Goal: Task Accomplishment & Management: Manage account settings

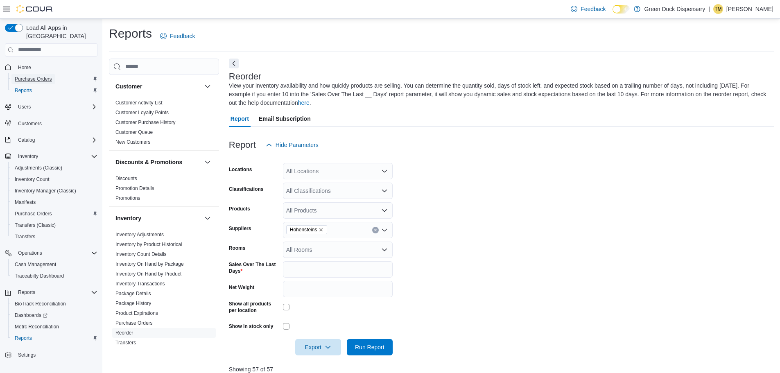
click at [27, 76] on span "Purchase Orders" at bounding box center [33, 79] width 37 height 7
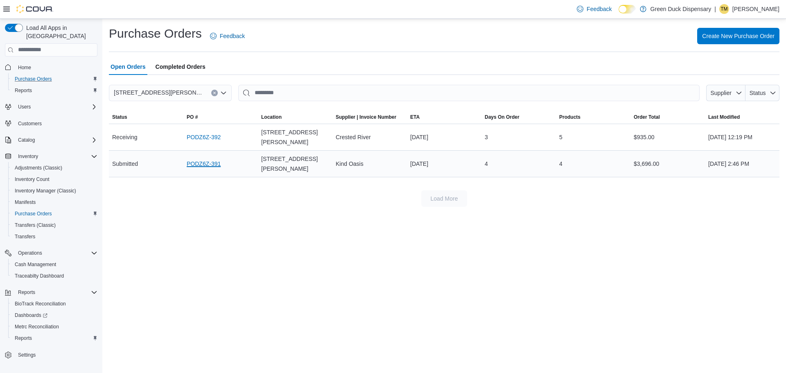
click at [212, 169] on link "PODZ6Z-391" at bounding box center [204, 164] width 34 height 10
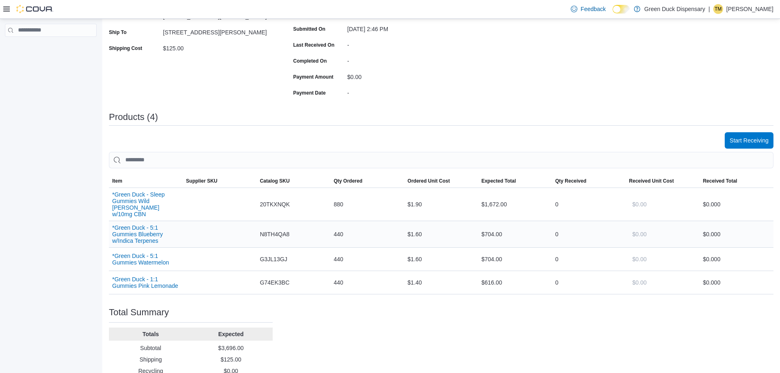
scroll to position [164, 0]
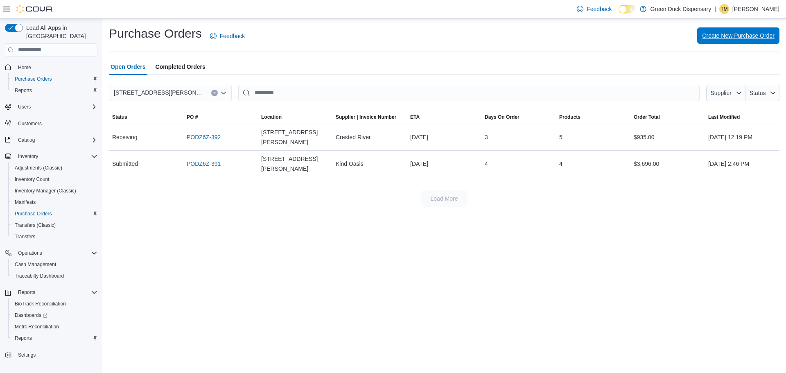
click at [735, 34] on span "Create New Purchase Order" at bounding box center [738, 36] width 72 height 8
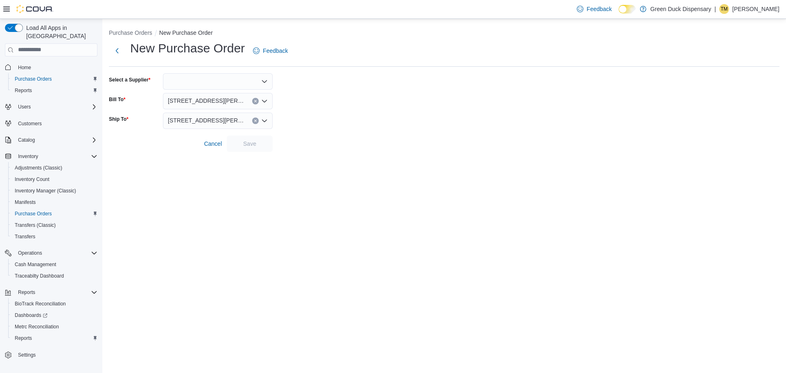
click at [262, 80] on icon "Open list of options" at bounding box center [264, 81] width 5 height 2
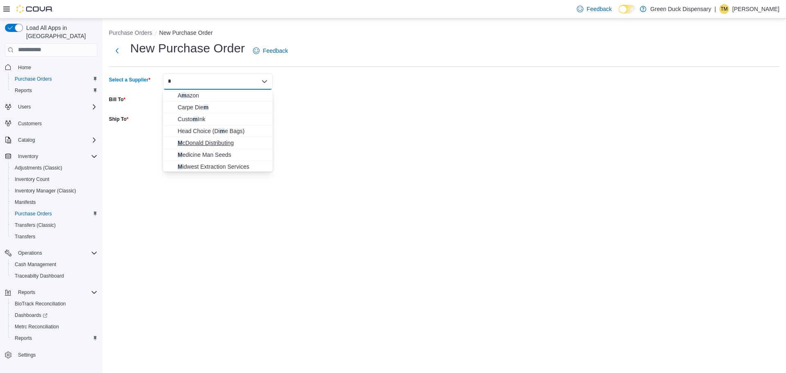
type input "*"
click at [215, 140] on span "M cDonald Distributing" at bounding box center [223, 143] width 90 height 8
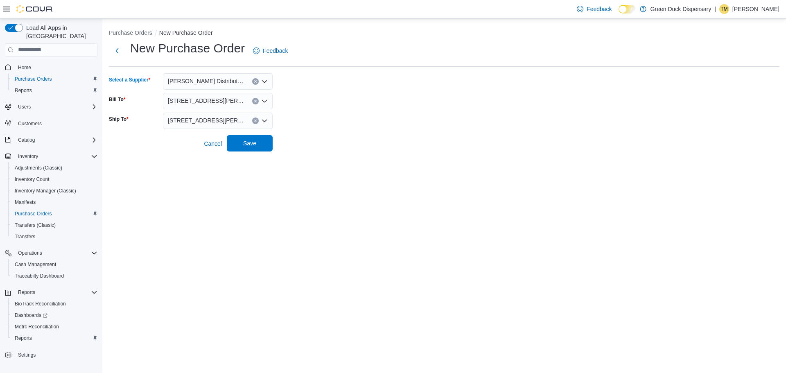
click at [248, 144] on span "Save" at bounding box center [249, 143] width 13 height 8
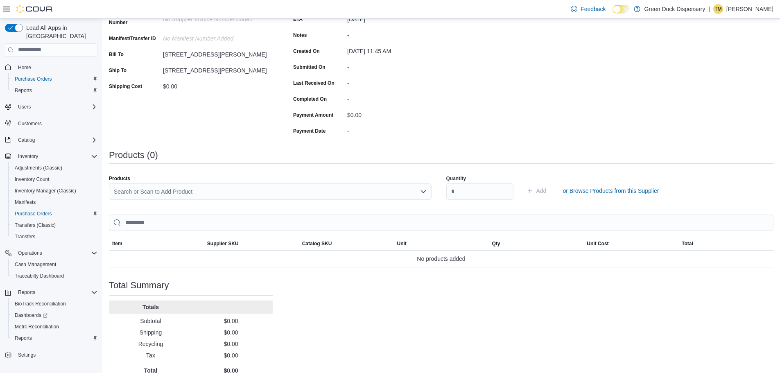
scroll to position [123, 0]
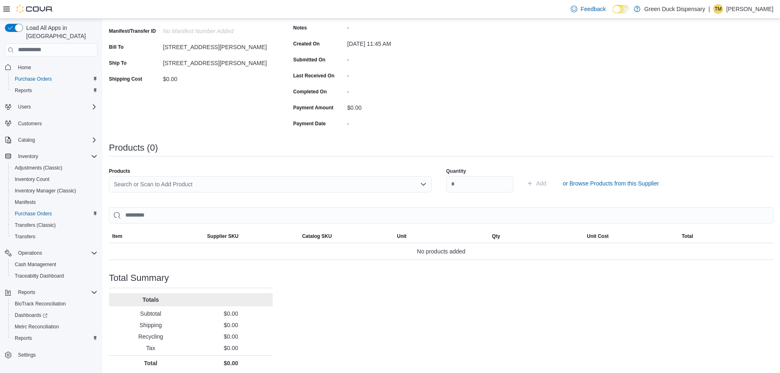
click at [283, 179] on div "Search or Scan to Add Product" at bounding box center [270, 184] width 323 height 16
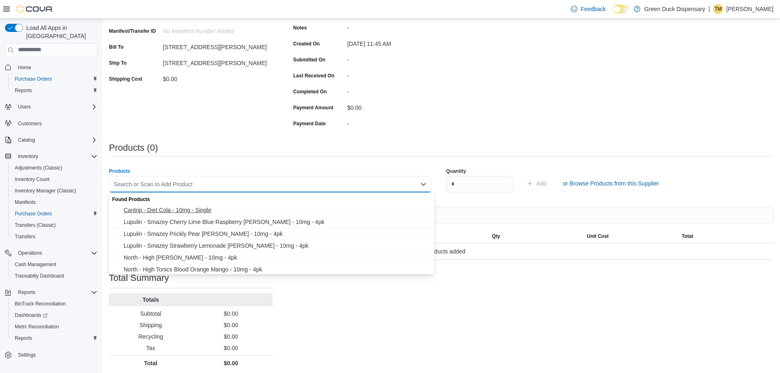
click at [140, 213] on span "Cantrip - Diet Cola - 10mg - Single" at bounding box center [277, 210] width 306 height 8
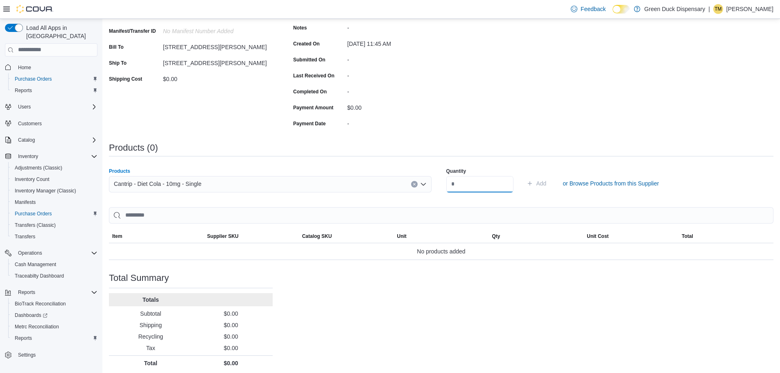
click at [475, 181] on input "number" at bounding box center [479, 184] width 67 height 16
type input "**"
click at [547, 176] on span "Add" at bounding box center [536, 183] width 20 height 16
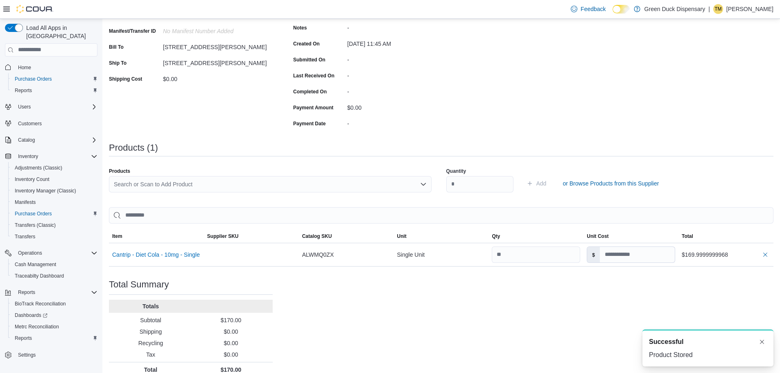
scroll to position [0, 0]
click at [664, 256] on input at bounding box center [637, 255] width 75 height 16
click at [661, 256] on input at bounding box center [637, 255] width 75 height 16
click at [630, 253] on input at bounding box center [637, 255] width 75 height 16
click at [642, 254] on input at bounding box center [637, 255] width 75 height 16
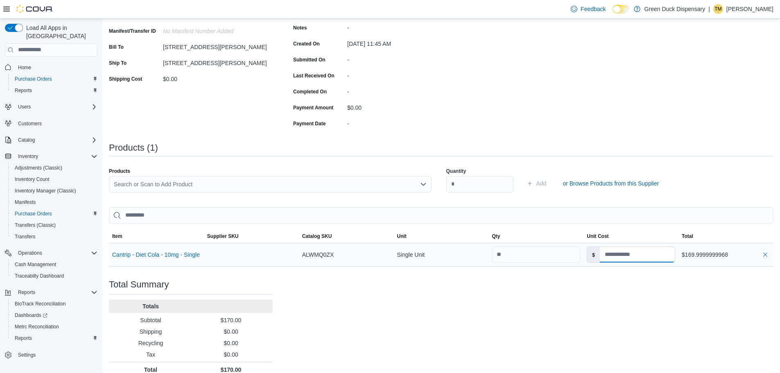
click at [649, 253] on input at bounding box center [637, 255] width 75 height 16
click at [701, 81] on div "Purchase Order: PODZ6Z-395 Feedback Purchase Order Details Edit Status Pending …" at bounding box center [441, 163] width 664 height 427
click at [427, 185] on icon "Open list of options" at bounding box center [423, 184] width 7 height 7
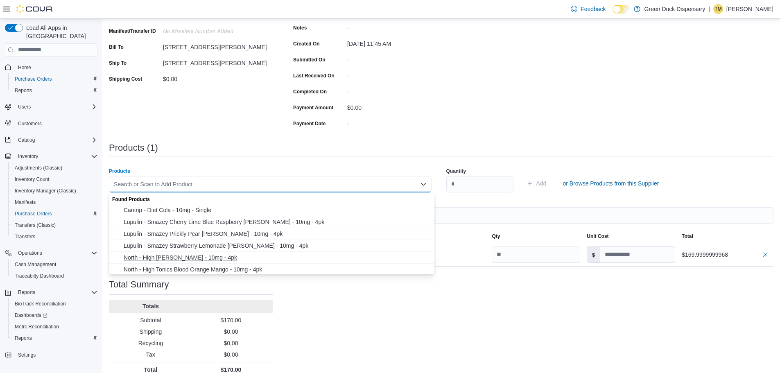
click at [223, 258] on span "North - High Tonics Berry Lemonade - 10mg - 4pk" at bounding box center [277, 257] width 306 height 8
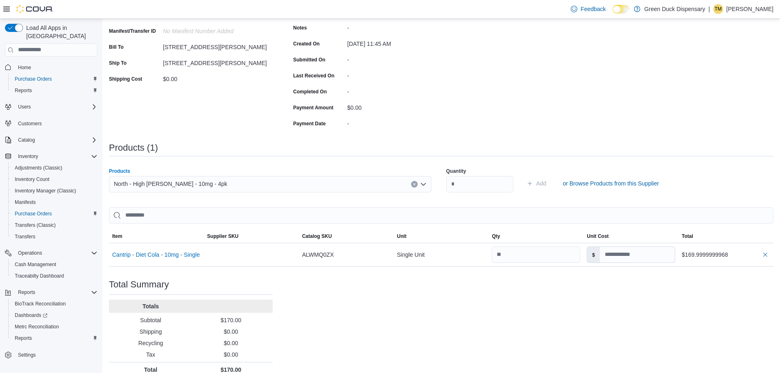
click at [507, 163] on div "Quantity" at bounding box center [479, 180] width 67 height 34
click at [474, 186] on input "number" at bounding box center [479, 184] width 67 height 16
type input "*"
click at [547, 183] on span "Add" at bounding box center [541, 183] width 10 height 8
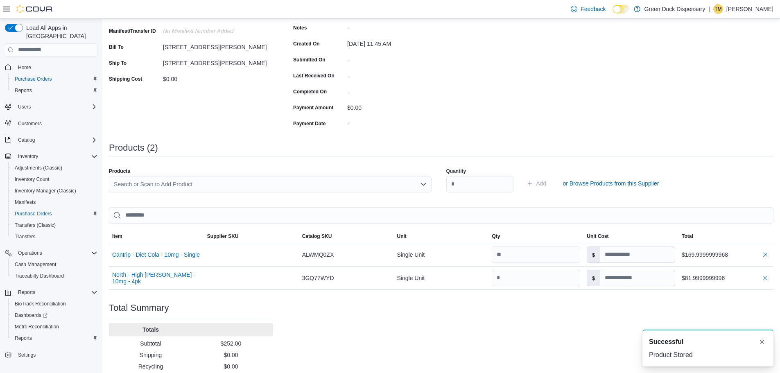
click at [427, 185] on icon "Open list of options" at bounding box center [423, 184] width 7 height 7
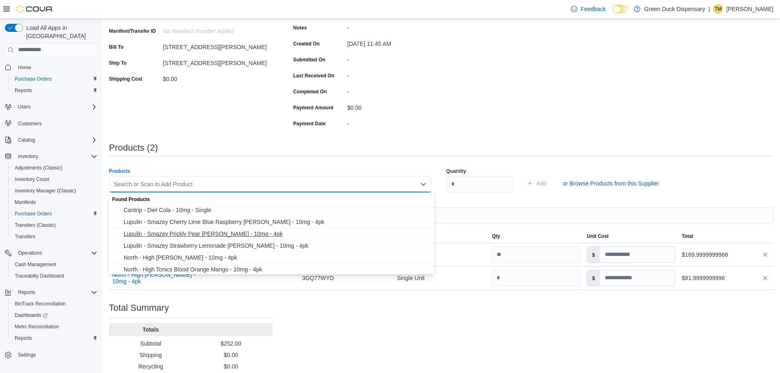
scroll to position [41, 0]
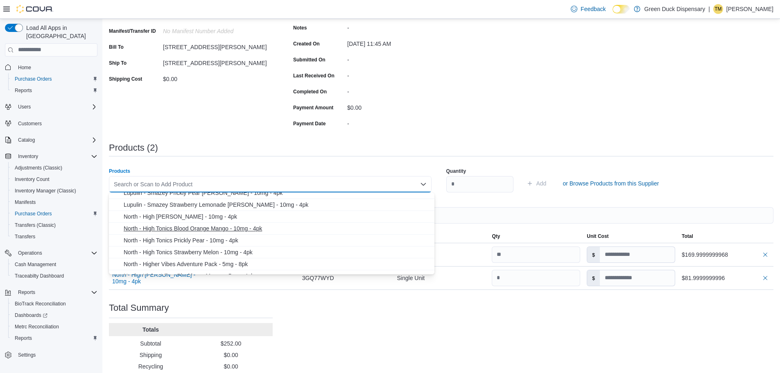
click at [210, 226] on span "North - High Tonics Blood Orange Mango - 10mg - 4pk" at bounding box center [277, 228] width 306 height 8
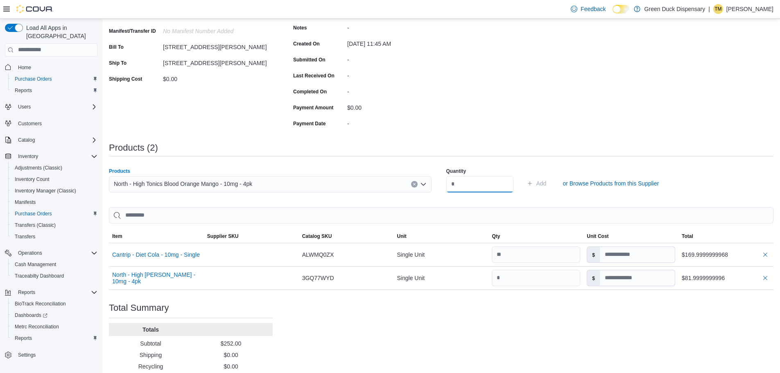
click at [472, 181] on input "number" at bounding box center [479, 184] width 67 height 16
type input "**"
click at [550, 185] on button "Add" at bounding box center [536, 183] width 27 height 16
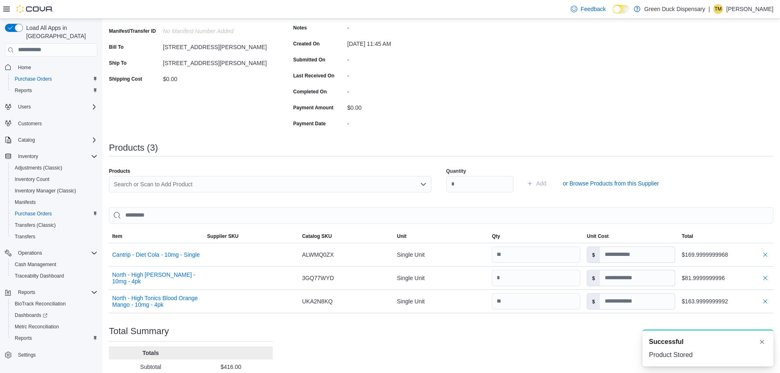
scroll to position [0, 0]
click at [425, 186] on icon "Open list of options" at bounding box center [423, 184] width 7 height 7
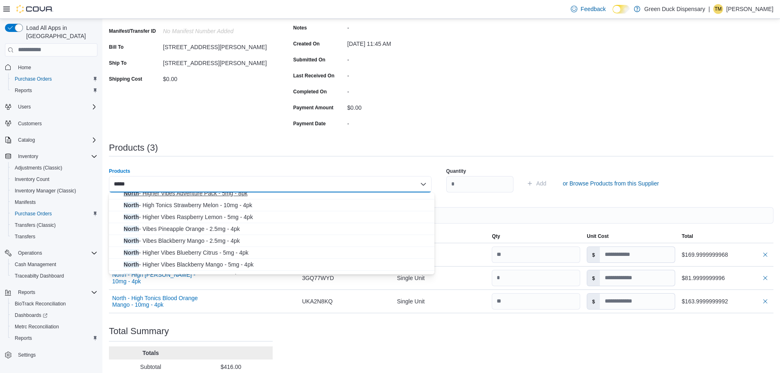
scroll to position [41, 0]
type input "*****"
click at [182, 206] on span "North - High Tonics Strawberry Melon - 10mg - 4pk" at bounding box center [277, 205] width 306 height 8
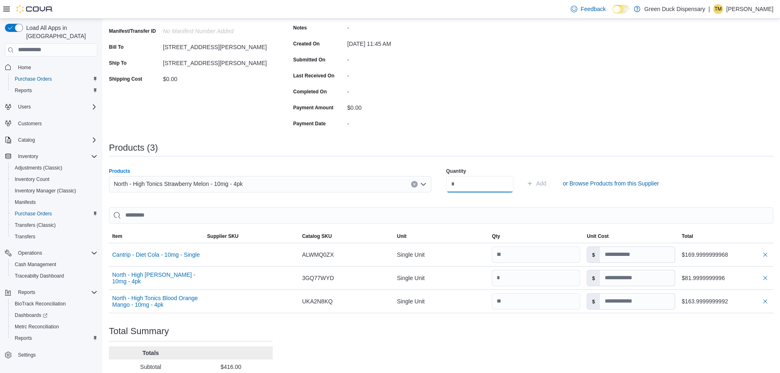
click at [458, 186] on input "number" at bounding box center [479, 184] width 67 height 16
type input "*"
click at [547, 180] on span "Add" at bounding box center [541, 183] width 10 height 8
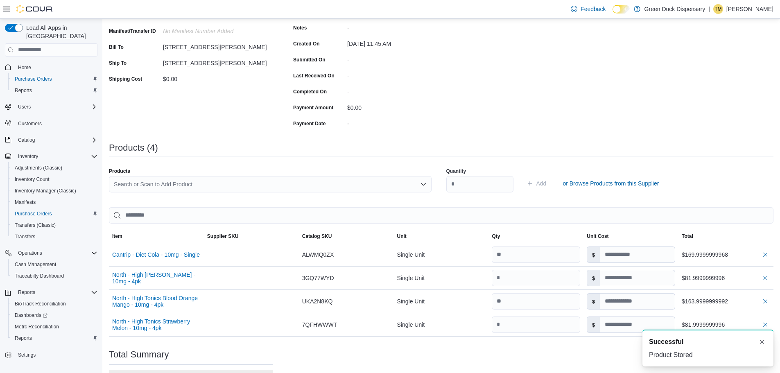
scroll to position [0, 0]
click at [256, 180] on div "Search or Scan to Add Product" at bounding box center [270, 184] width 323 height 16
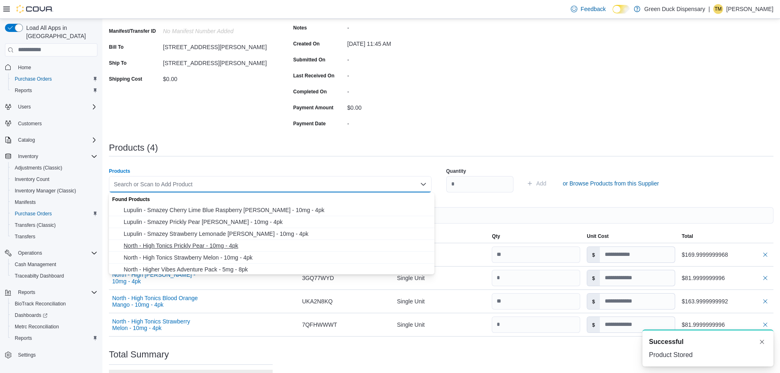
click at [193, 247] on span "North - High Tonics Prickly Pear - 10mg - 4pk" at bounding box center [277, 246] width 306 height 8
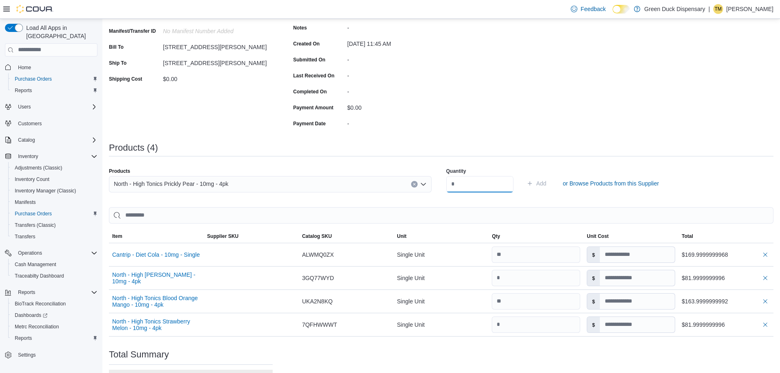
click at [477, 181] on input "number" at bounding box center [479, 184] width 67 height 16
type input "*"
click at [547, 182] on span "Add" at bounding box center [541, 183] width 10 height 8
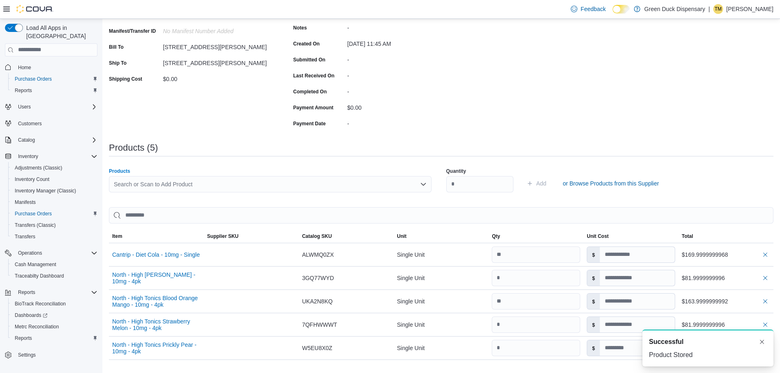
click at [314, 185] on div "Search or Scan to Add Product" at bounding box center [270, 184] width 323 height 16
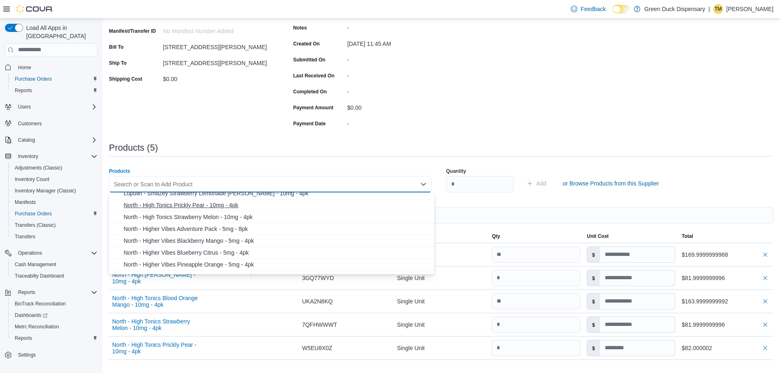
scroll to position [41, 0]
click at [203, 238] on span "North - Higher Vibes Blackberry Mango - 5mg - 4pk" at bounding box center [277, 240] width 306 height 8
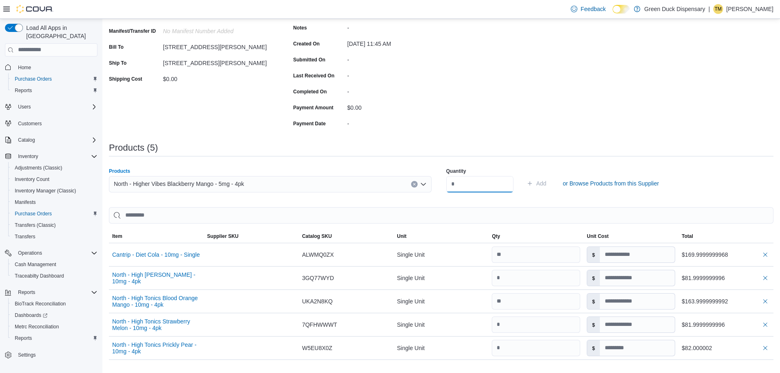
click at [484, 185] on input "number" at bounding box center [479, 184] width 67 height 16
type input "*"
click at [547, 185] on span "Add" at bounding box center [541, 183] width 10 height 8
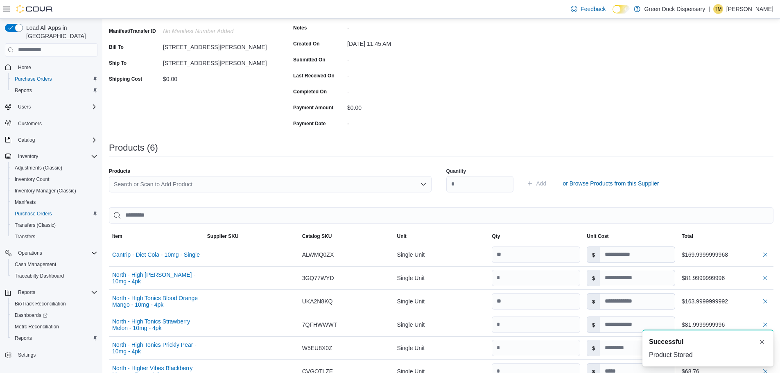
scroll to position [0, 0]
click at [611, 117] on div "Purchase Order: PODZ6Z-395 Feedback Purchase Order Details Edit Status Pending …" at bounding box center [441, 221] width 664 height 543
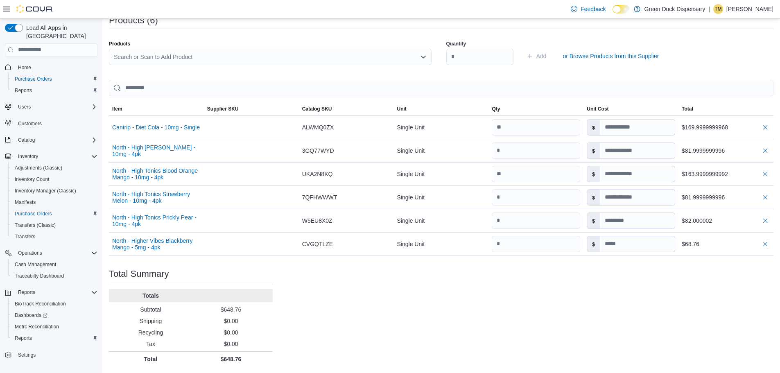
click at [727, 50] on div "Quantity Add or Browse Products from this Supplier" at bounding box center [607, 56] width 323 height 41
click at [425, 56] on icon "Open list of options" at bounding box center [422, 56] width 5 height 2
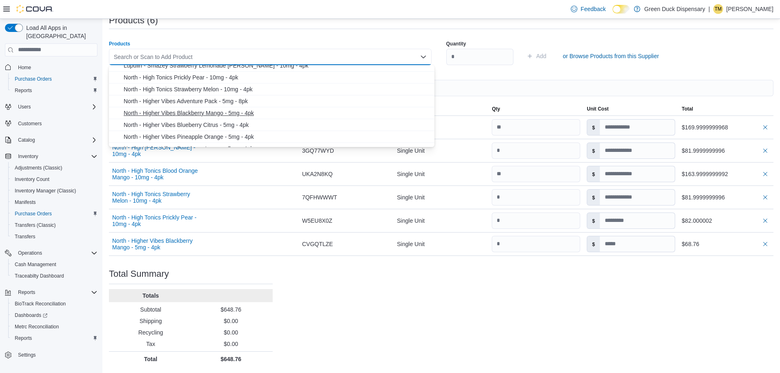
scroll to position [82, 0]
click at [200, 108] on span "North - Higher Vibes Raspberry Lemon - 5mg - 4pk" at bounding box center [277, 108] width 306 height 8
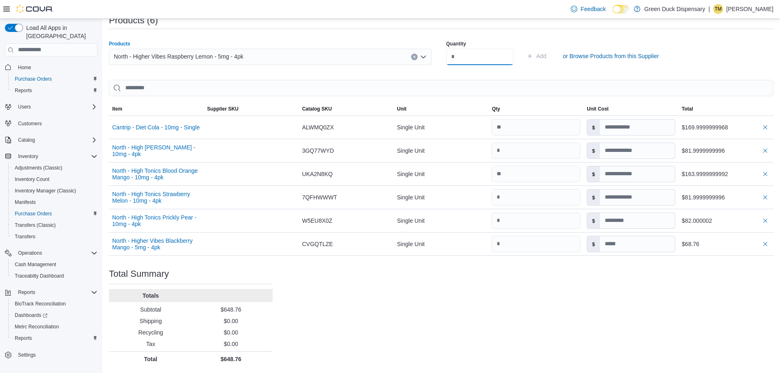
click at [461, 57] on input "number" at bounding box center [479, 57] width 67 height 16
type input "*"
click at [549, 41] on div "Quantity * Add or Browse Products from this Supplier" at bounding box center [607, 56] width 323 height 41
click at [547, 56] on span "Add" at bounding box center [541, 56] width 10 height 8
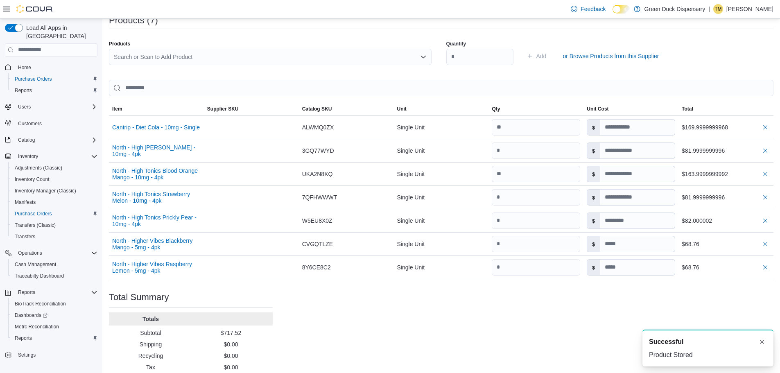
scroll to position [273, 0]
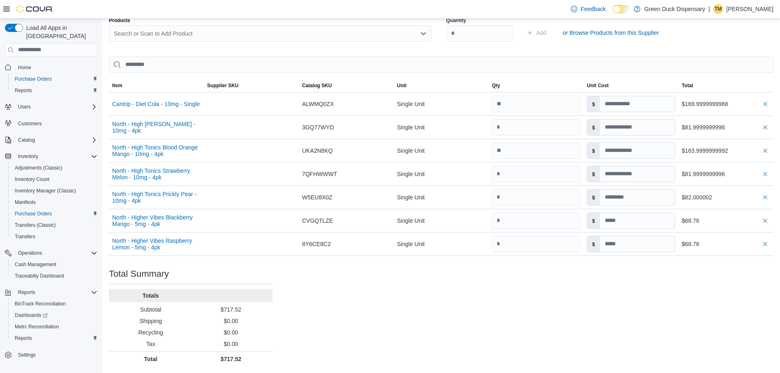
click at [463, 339] on div "Purchase Order: PODZ6Z-395 Feedback Purchase Order Details Edit Status Pending …" at bounding box center [441, 83] width 664 height 567
drag, startPoint x: 615, startPoint y: 127, endPoint x: 625, endPoint y: 119, distance: 12.8
click at [617, 125] on input at bounding box center [637, 128] width 75 height 16
click at [655, 129] on input at bounding box center [637, 128] width 75 height 16
click at [653, 128] on input at bounding box center [637, 128] width 75 height 16
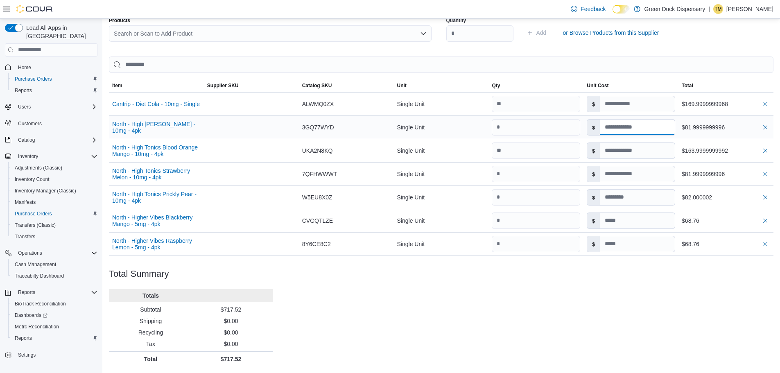
click at [650, 128] on input at bounding box center [637, 128] width 75 height 16
click at [640, 131] on input "**" at bounding box center [637, 128] width 75 height 16
click at [640, 128] on input "**" at bounding box center [637, 128] width 75 height 16
type input "**********"
click at [654, 150] on input at bounding box center [637, 151] width 75 height 16
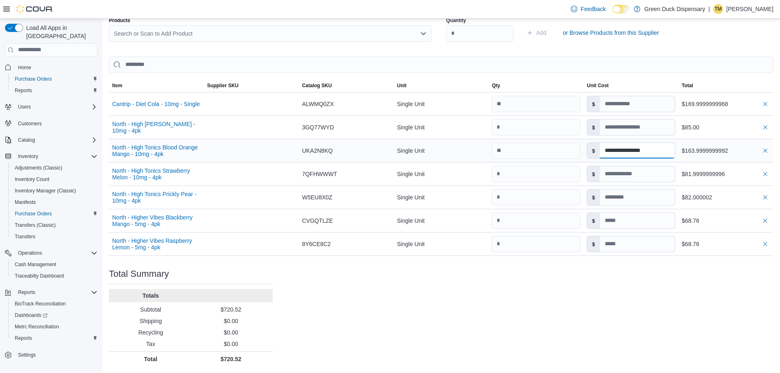
type input "**********"
click at [656, 169] on input at bounding box center [637, 174] width 75 height 16
type input "**********"
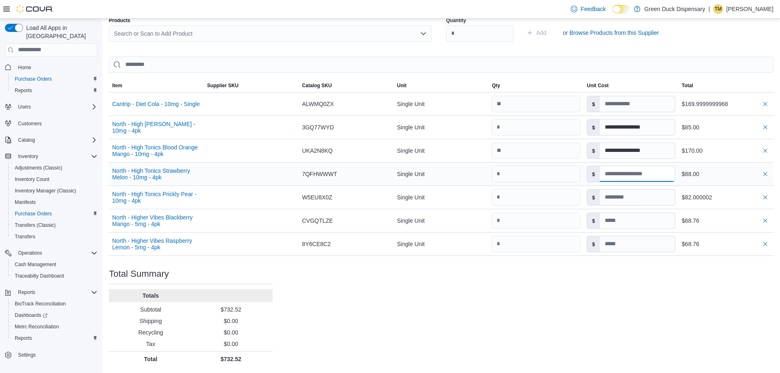
click at [673, 173] on input at bounding box center [637, 174] width 75 height 16
type input "**********"
click at [651, 199] on input at bounding box center [637, 198] width 75 height 16
type input "**********"
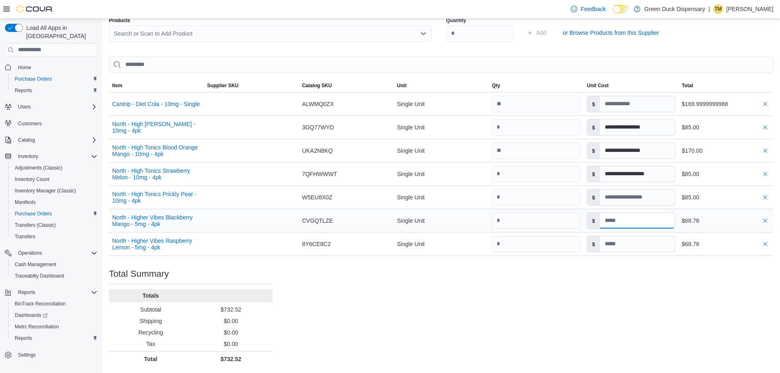
click at [636, 224] on input at bounding box center [637, 221] width 75 height 16
type input "**********"
click at [630, 222] on input at bounding box center [637, 221] width 75 height 16
type input "*****"
click at [645, 243] on input at bounding box center [637, 244] width 75 height 16
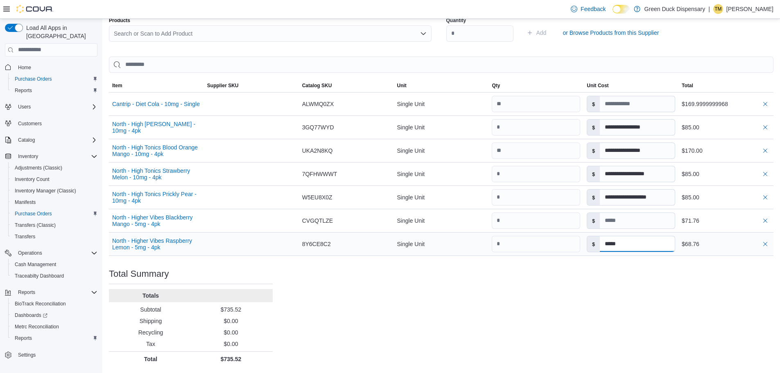
type input "*****"
click at [469, 272] on div "**********" at bounding box center [441, 83] width 664 height 567
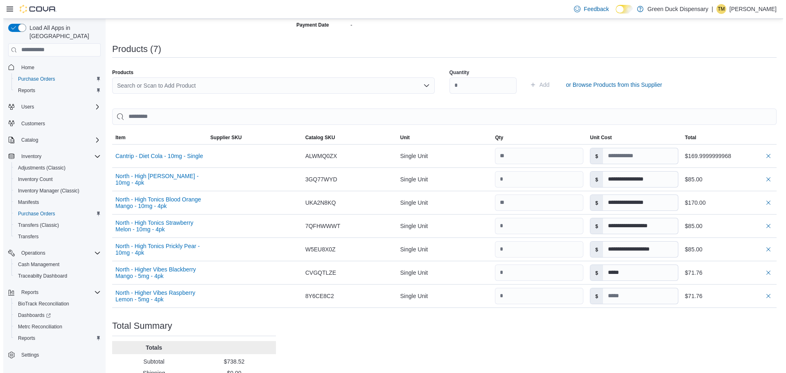
scroll to position [0, 0]
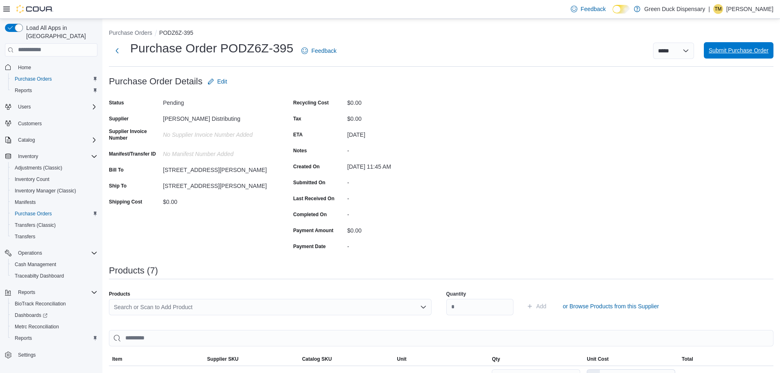
click at [746, 47] on span "Submit Purchase Order" at bounding box center [739, 50] width 60 height 8
type input "*****"
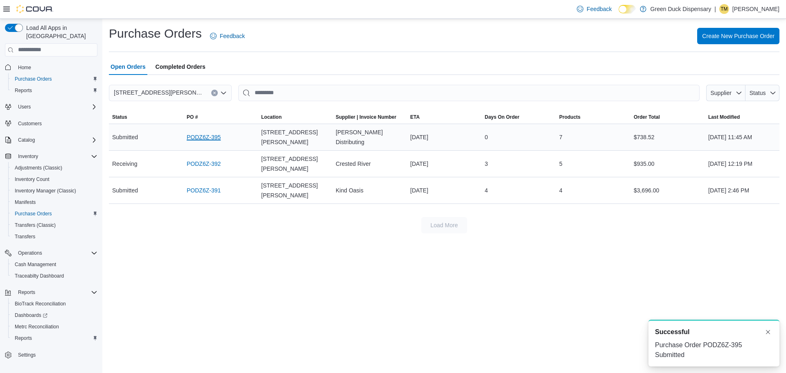
click at [198, 139] on link "PODZ6Z-395" at bounding box center [204, 137] width 34 height 10
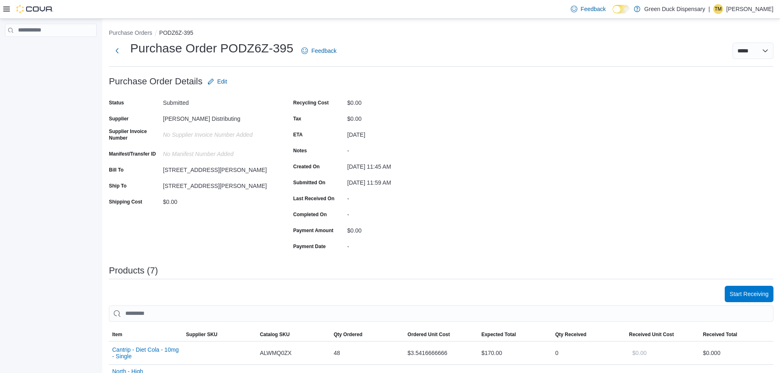
click at [474, 120] on div "Purchase Order: PODZ6Z-395 Feedback Purchase Order Details Edit Status Submitte…" at bounding box center [441, 352] width 664 height 558
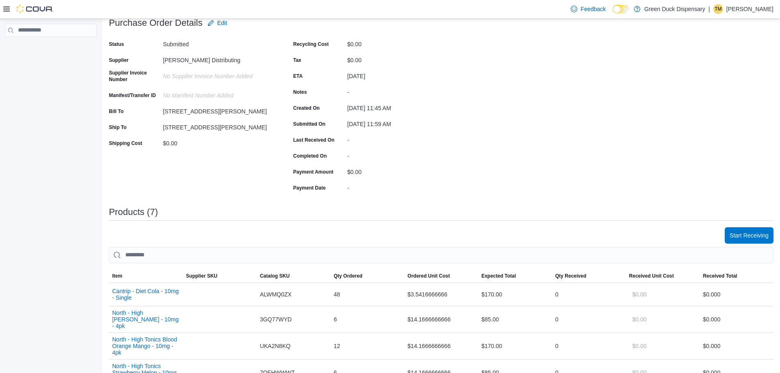
scroll to position [123, 0]
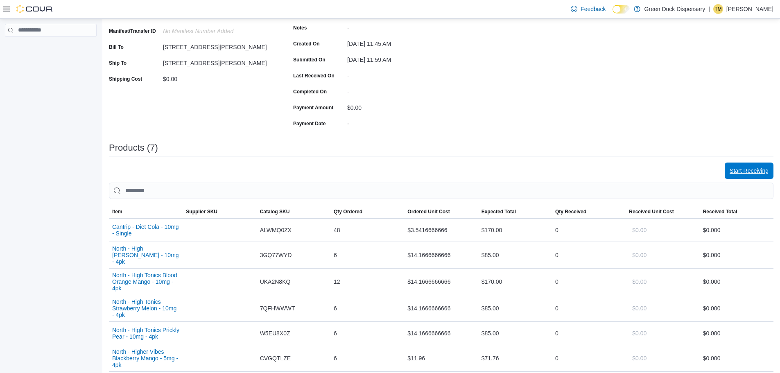
click at [761, 167] on span "Start Receiving" at bounding box center [749, 171] width 39 height 8
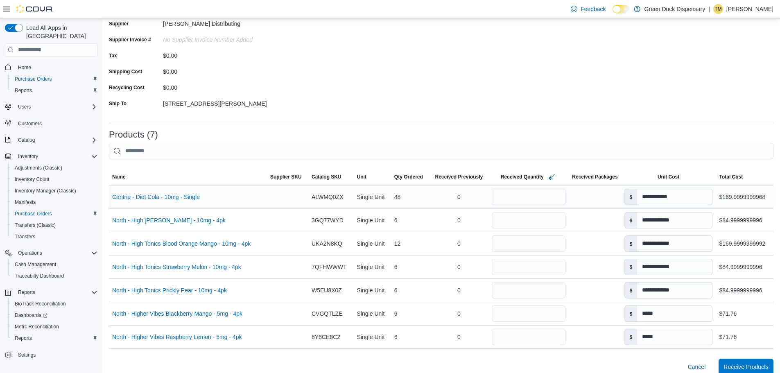
scroll to position [189, 0]
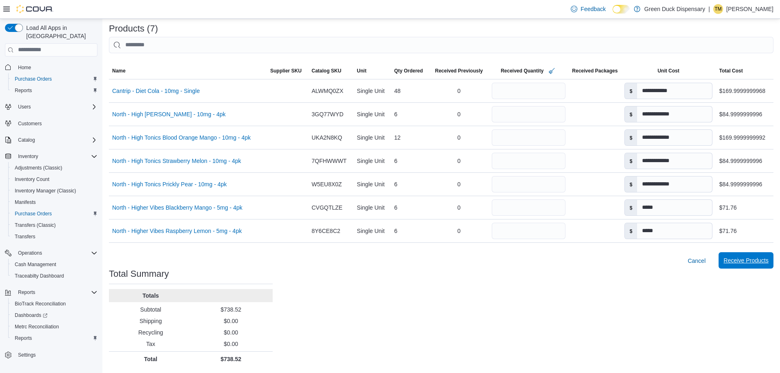
click at [740, 258] on span "Receive Products" at bounding box center [745, 260] width 45 height 8
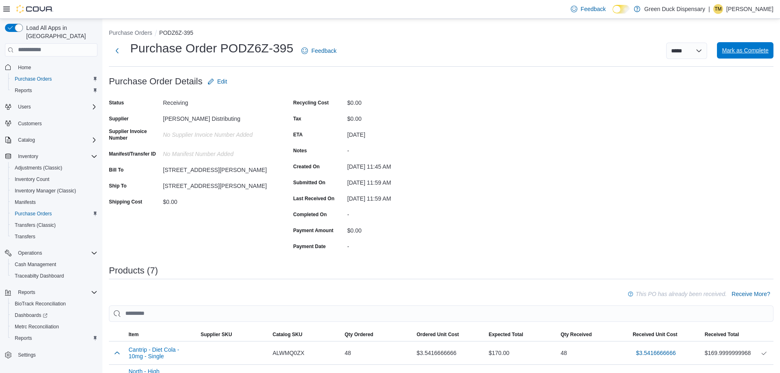
click at [757, 54] on span "Mark as Complete" at bounding box center [745, 50] width 47 height 8
